Goal: Task Accomplishment & Management: Manage account settings

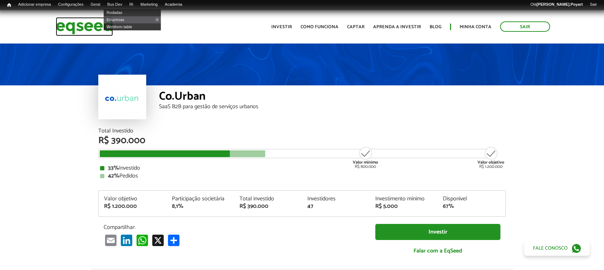
click at [84, 23] on img at bounding box center [84, 26] width 57 height 19
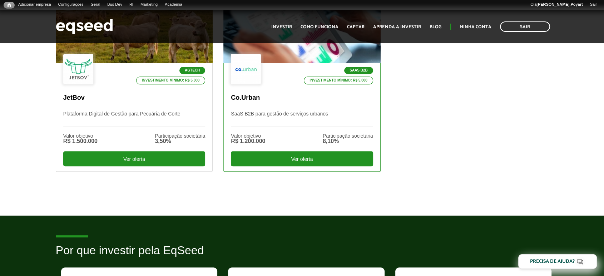
scroll to position [198, 0]
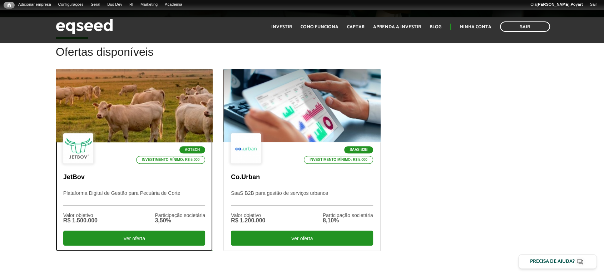
click at [96, 106] on div at bounding box center [134, 106] width 188 height 88
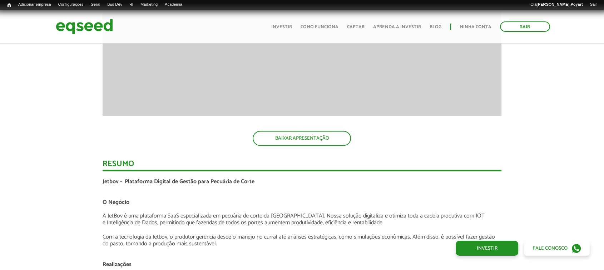
scroll to position [1246, 0]
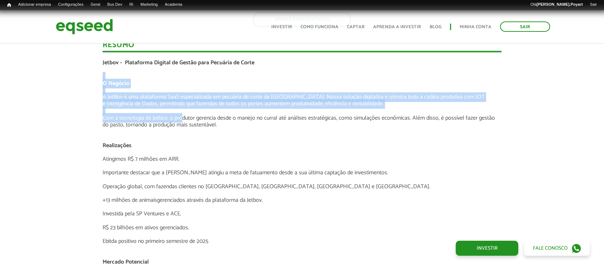
drag, startPoint x: 97, startPoint y: 74, endPoint x: 183, endPoint y: 117, distance: 96.3
click at [183, 116] on div "Novidades Análise da Oferta 1 Lançamento ao vivo | JetBov Apresentação aos inve…" at bounding box center [302, 105] width 410 height 1585
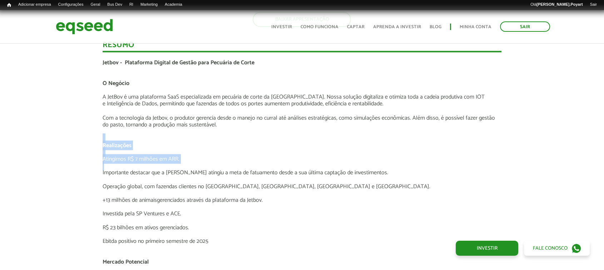
drag, startPoint x: 98, startPoint y: 138, endPoint x: 210, endPoint y: 169, distance: 116.4
click at [190, 164] on div "Novidades Análise da Oferta 1 Lançamento ao vivo | JetBov Apresentação aos inve…" at bounding box center [302, 105] width 410 height 1585
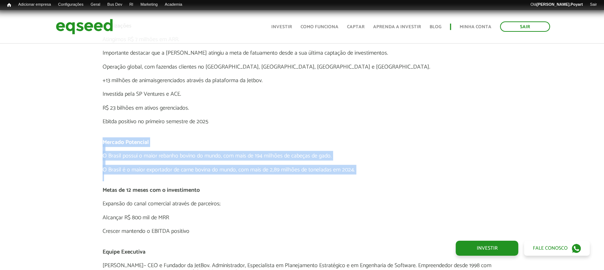
drag, startPoint x: 117, startPoint y: 135, endPoint x: 214, endPoint y: 178, distance: 106.1
click at [226, 176] on div "Jetbov - Plataforma Digital de Gestão para Pecuária de Corte O Negócio A JetBov…" at bounding box center [302, 149] width 399 height 418
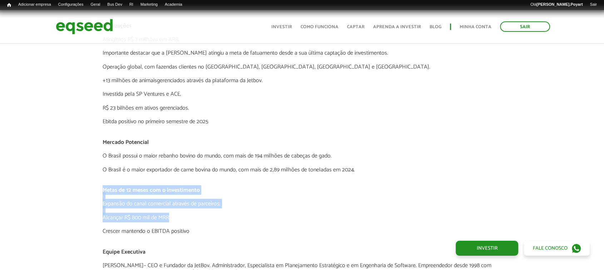
drag, startPoint x: 98, startPoint y: 189, endPoint x: 248, endPoint y: 219, distance: 153.7
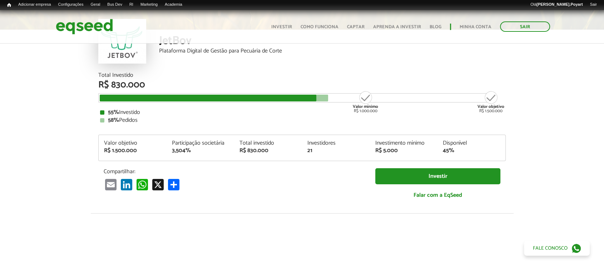
scroll to position [0, 0]
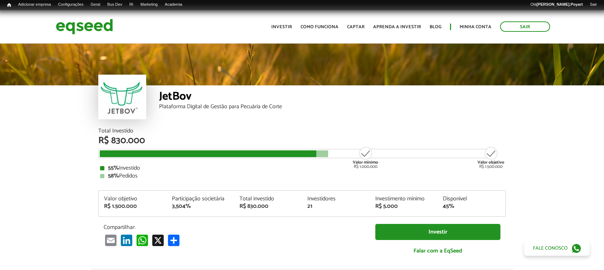
drag, startPoint x: 91, startPoint y: 153, endPoint x: 108, endPoint y: 153, distance: 16.4
drag, startPoint x: 149, startPoint y: 167, endPoint x: 99, endPoint y: 167, distance: 49.7
click at [99, 167] on div "Total Investido R$ 830.000 Valor mínimo R$ 1.000.000 Valor objetivo R$ 1.500.00…" at bounding box center [301, 153] width 407 height 51
click at [442, 114] on div "JetBov Plataforma Digital de Gestão para Pecuária de Corte" at bounding box center [332, 106] width 346 height 43
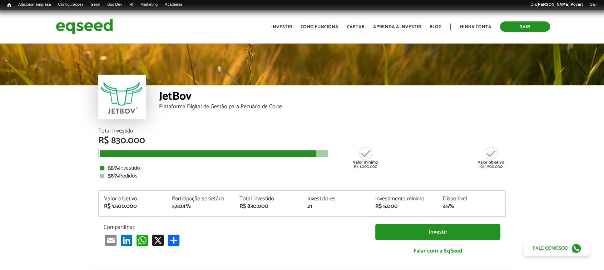
click at [502, 28] on link "Sair" at bounding box center [525, 26] width 50 height 10
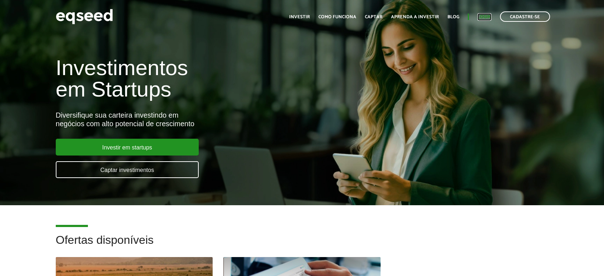
click at [486, 16] on link "Login" at bounding box center [484, 17] width 14 height 5
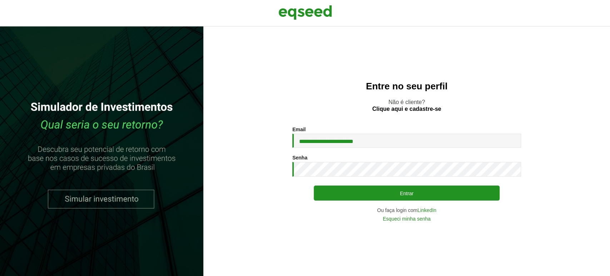
type input "**********"
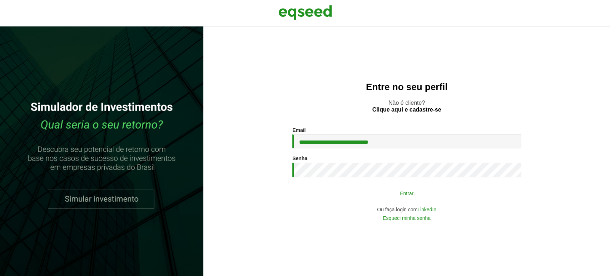
click at [360, 194] on button "Entrar" at bounding box center [407, 193] width 186 height 14
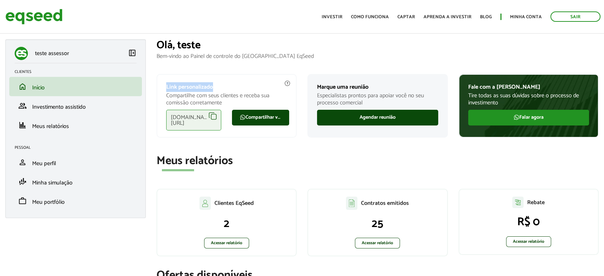
drag, startPoint x: 163, startPoint y: 77, endPoint x: 216, endPoint y: 76, distance: 53.2
click at [216, 76] on div "Link personalizado Compartilhe com seus clientes e receba sua comissão corretam…" at bounding box center [226, 106] width 140 height 64
click at [232, 85] on p "Link personalizado" at bounding box center [226, 87] width 121 height 7
drag, startPoint x: 160, startPoint y: 84, endPoint x: 220, endPoint y: 79, distance: 60.5
click at [220, 79] on div "Link personalizado Compartilhe com seus clientes e receba sua comissão corretam…" at bounding box center [226, 106] width 140 height 64
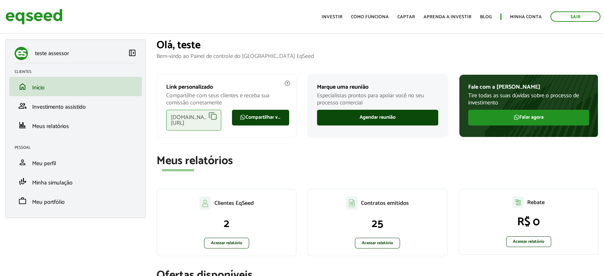
click at [211, 116] on div "[DOMAIN_NAME][URL]" at bounding box center [193, 120] width 55 height 21
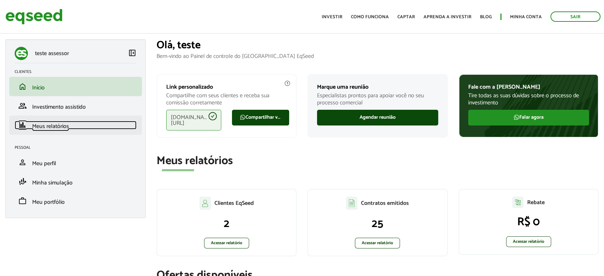
click at [65, 129] on span "Meus relatórios" at bounding box center [50, 126] width 37 height 10
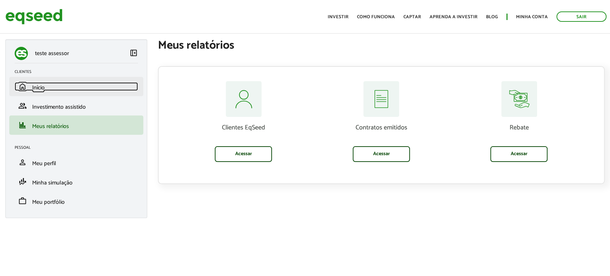
click at [44, 90] on span "Início" at bounding box center [38, 88] width 13 height 10
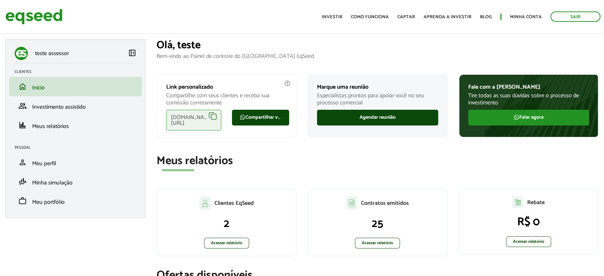
click at [211, 118] on div "[DOMAIN_NAME][URL]" at bounding box center [193, 120] width 55 height 21
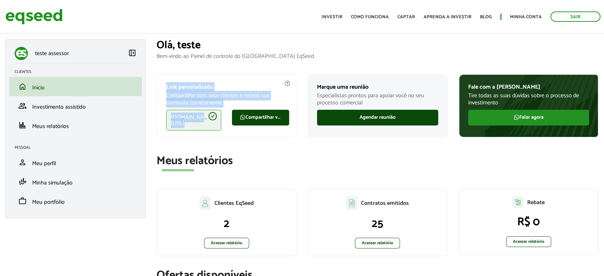
drag, startPoint x: 160, startPoint y: 80, endPoint x: 282, endPoint y: 141, distance: 135.6
click at [285, 129] on div "Link personalizado Compartilhe com seus clientes e receba sua comissão corretam…" at bounding box center [226, 106] width 140 height 64
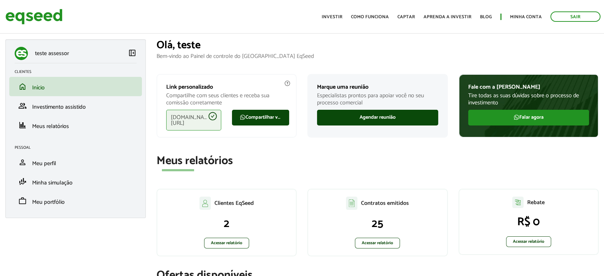
click at [293, 198] on div "Clientes EqSeed 2 Acessar relatório" at bounding box center [226, 223] width 140 height 68
click at [517, 203] on img at bounding box center [517, 201] width 11 height 11
